Goal: Check status

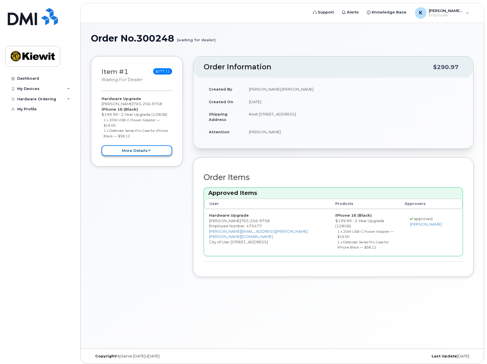
click at [130, 150] on button "more details" at bounding box center [136, 150] width 70 height 11
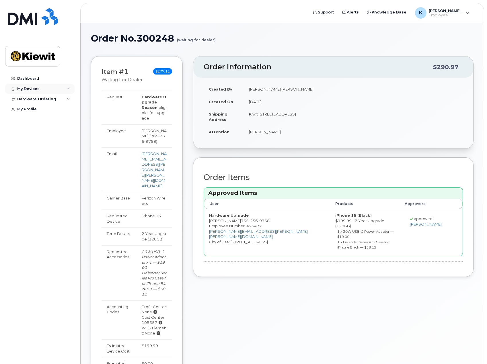
click at [22, 87] on div "My Devices" at bounding box center [28, 89] width 22 height 5
click at [46, 114] on div "([PERSON_NAME])" at bounding box center [52, 115] width 35 height 5
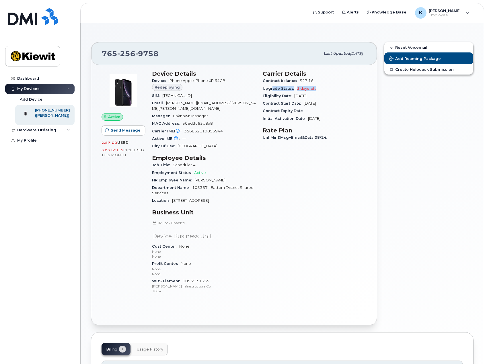
drag, startPoint x: 272, startPoint y: 88, endPoint x: 327, endPoint y: 86, distance: 54.8
click at [325, 87] on div "Upgrade Status 3 days left" at bounding box center [314, 88] width 104 height 7
click at [327, 86] on div "Upgrade Status 3 days left" at bounding box center [314, 88] width 104 height 7
drag, startPoint x: 317, startPoint y: 88, endPoint x: 270, endPoint y: 89, distance: 47.3
click at [270, 89] on div "Upgrade Status 3 days left" at bounding box center [314, 88] width 104 height 7
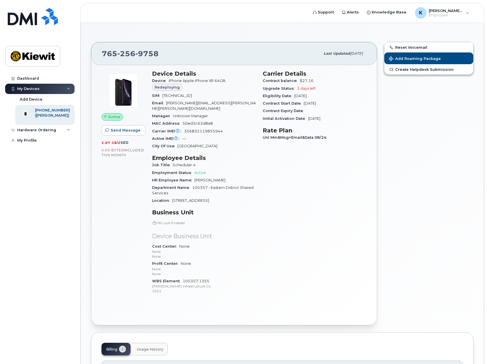
click at [275, 106] on div "Contract Start Date [DATE]" at bounding box center [314, 103] width 104 height 7
click at [41, 78] on link "Dashboard" at bounding box center [39, 78] width 69 height 10
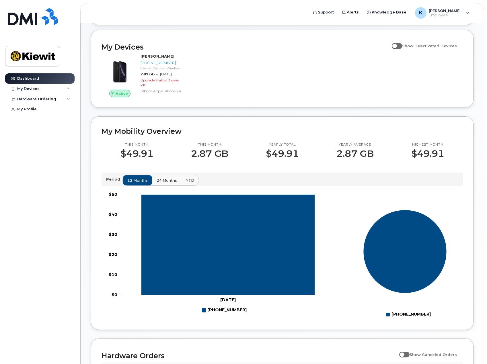
scroll to position [143, 0]
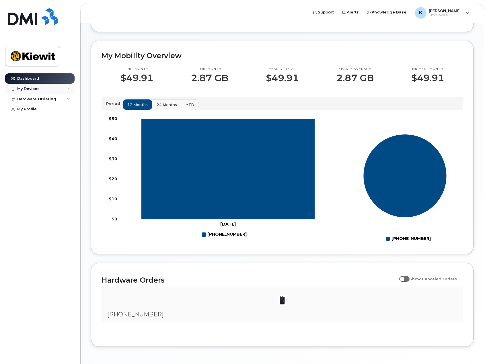
click at [28, 90] on div "My Devices" at bounding box center [28, 89] width 22 height 5
